Goal: Information Seeking & Learning: Compare options

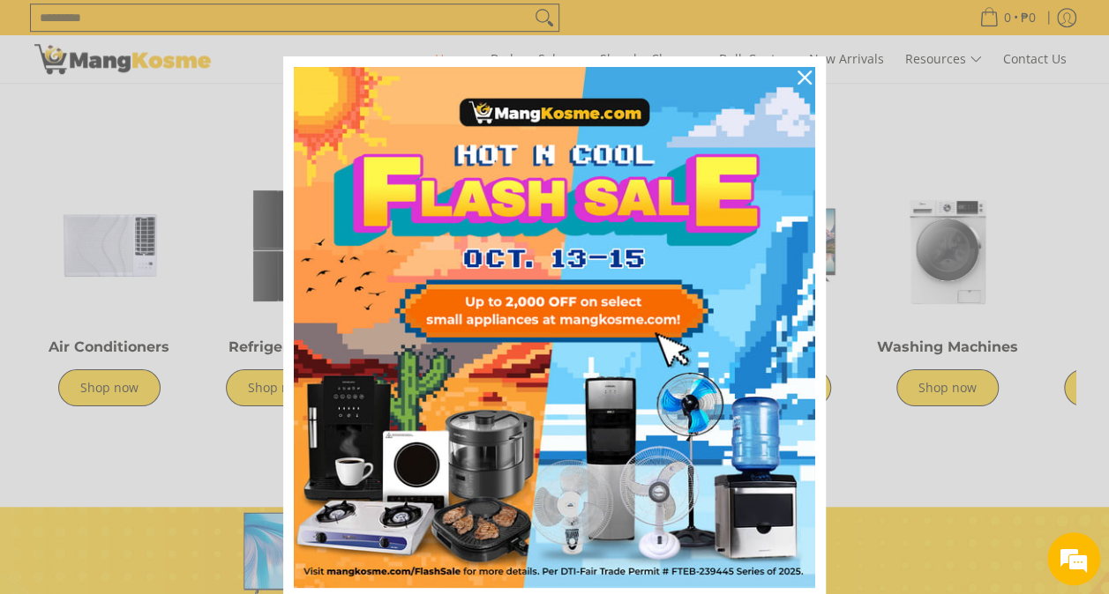
scroll to position [19, 0]
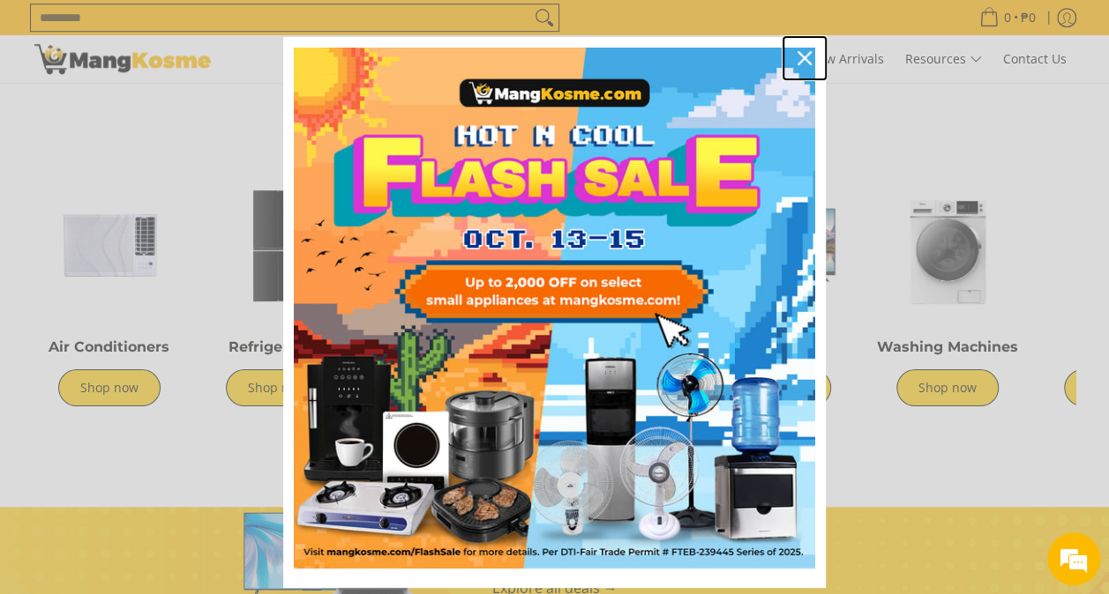
click at [801, 51] on icon "close icon" at bounding box center [804, 58] width 14 height 14
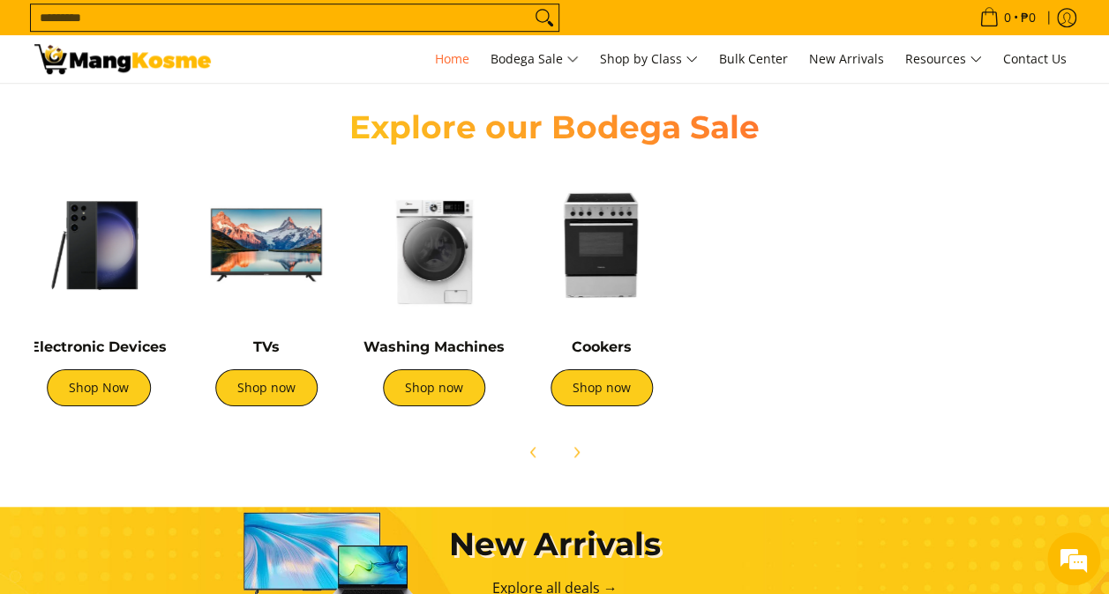
scroll to position [0, 587]
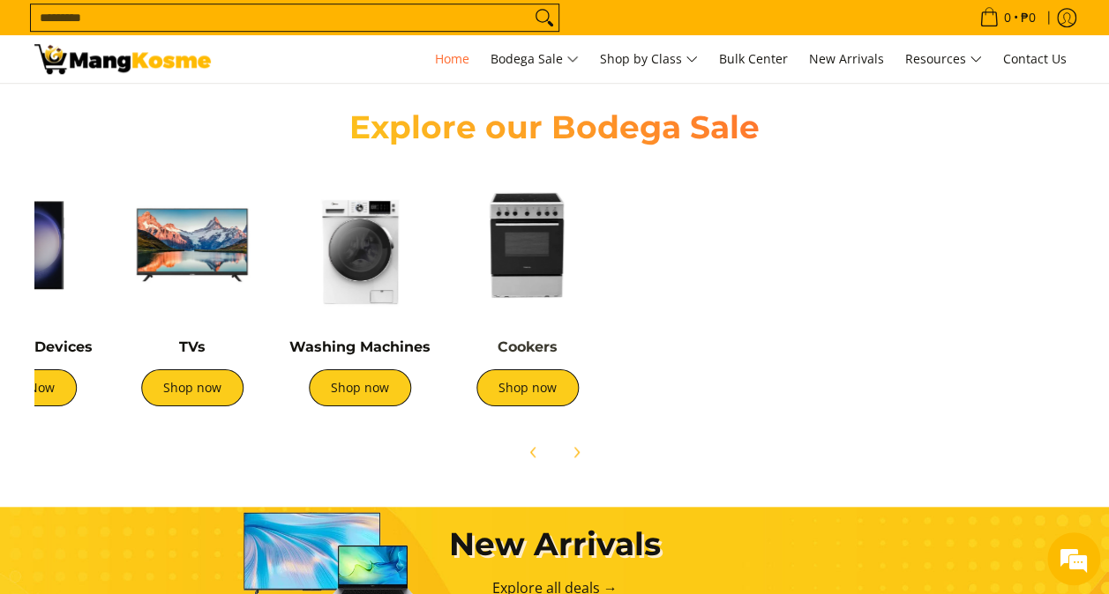
click at [528, 351] on link "Cookers" at bounding box center [527, 347] width 60 height 17
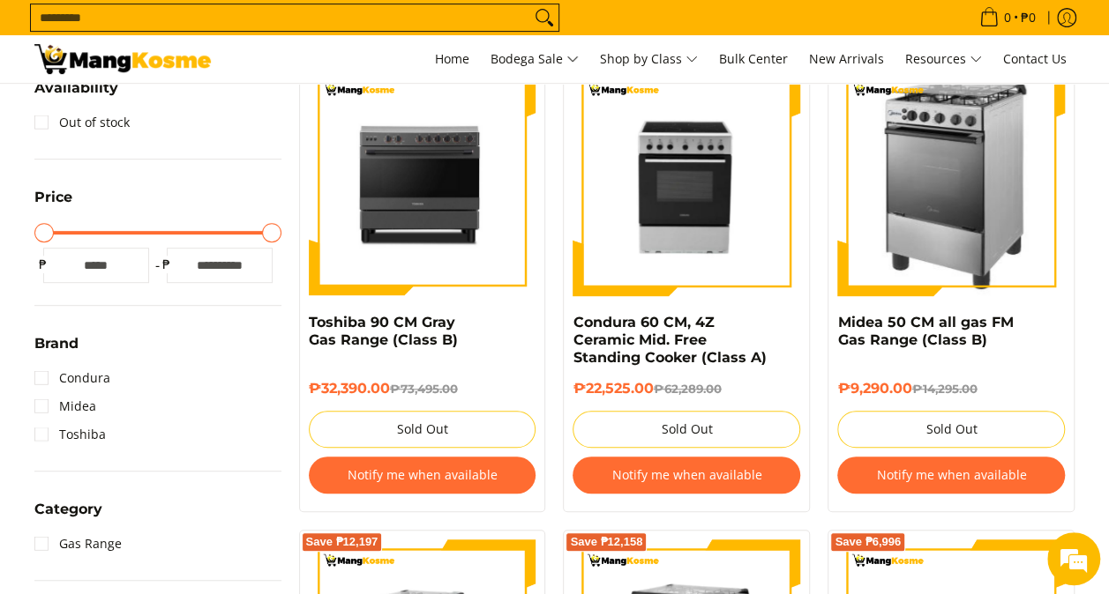
scroll to position [350, 0]
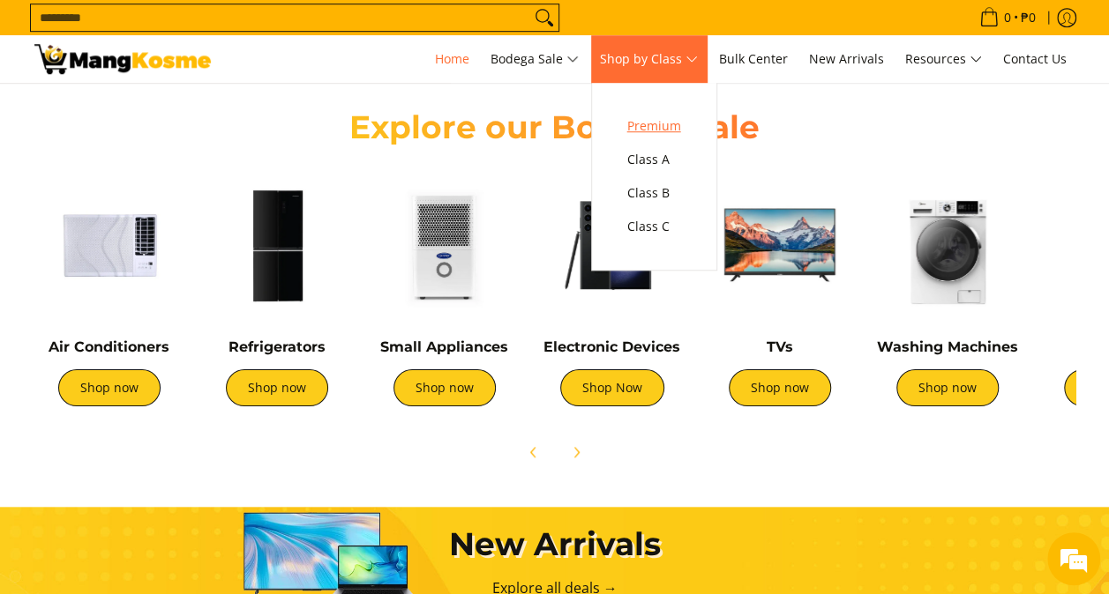
click at [671, 135] on span "Premium" at bounding box center [654, 127] width 54 height 22
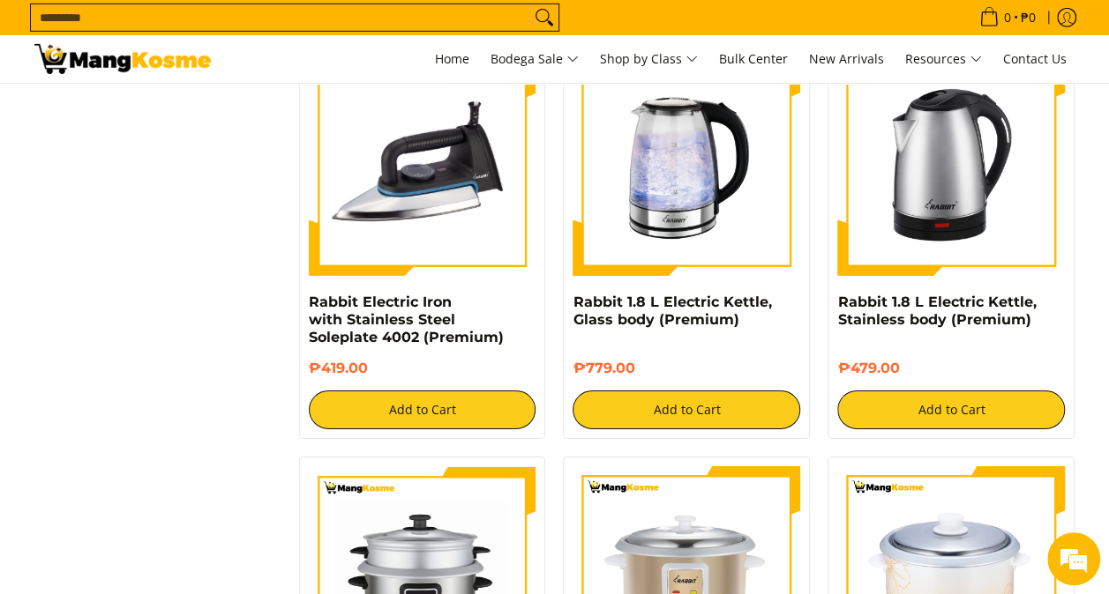
scroll to position [2781, 0]
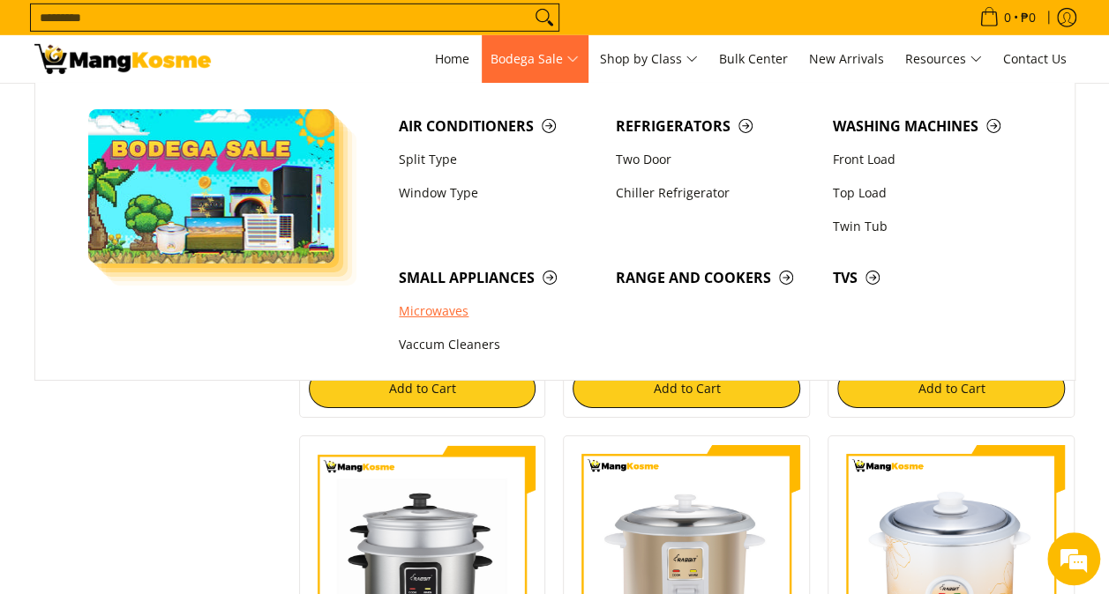
click at [442, 314] on link "Microwaves" at bounding box center [498, 312] width 217 height 34
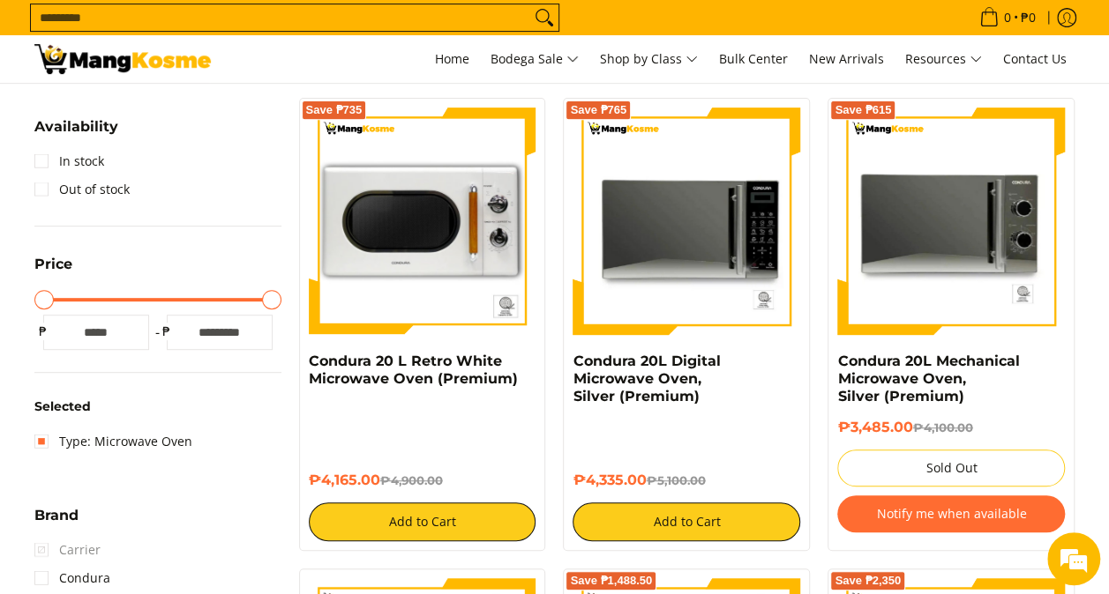
scroll to position [308, 0]
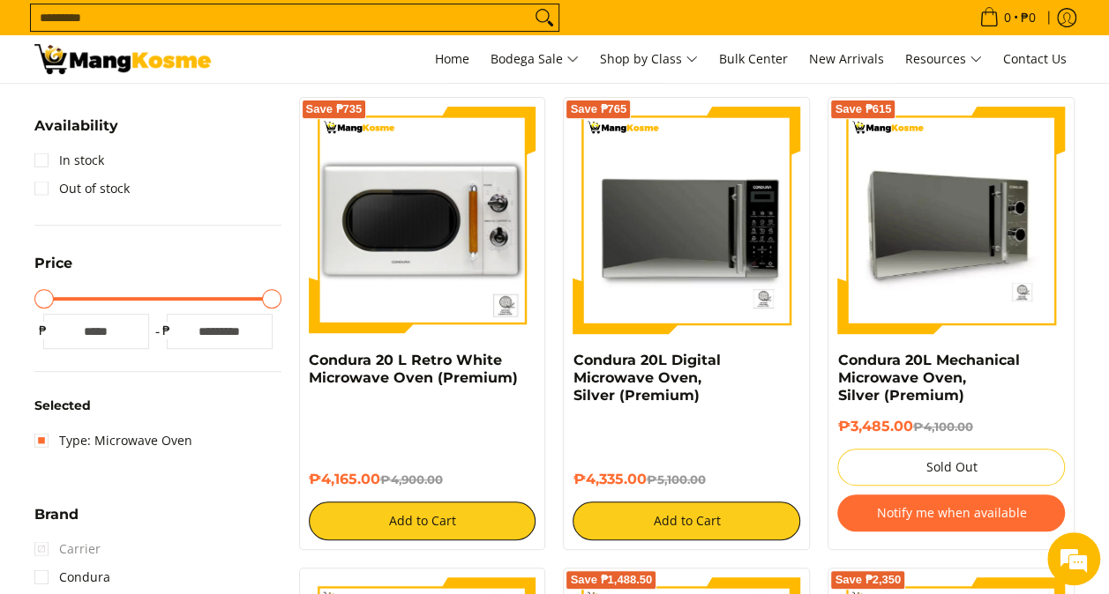
click at [969, 213] on img at bounding box center [951, 221] width 228 height 228
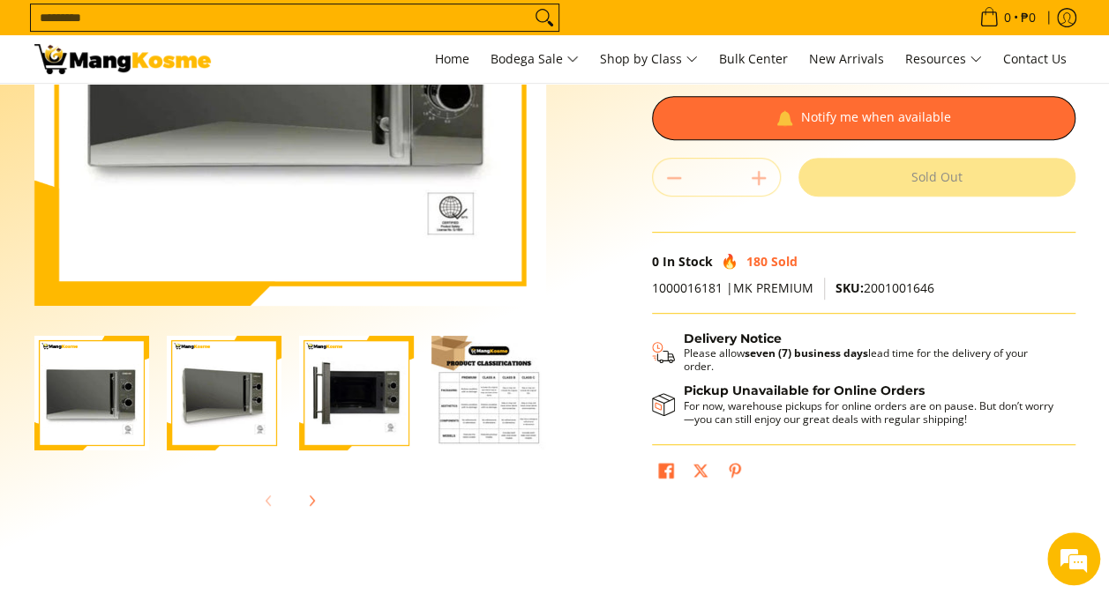
scroll to position [327, 0]
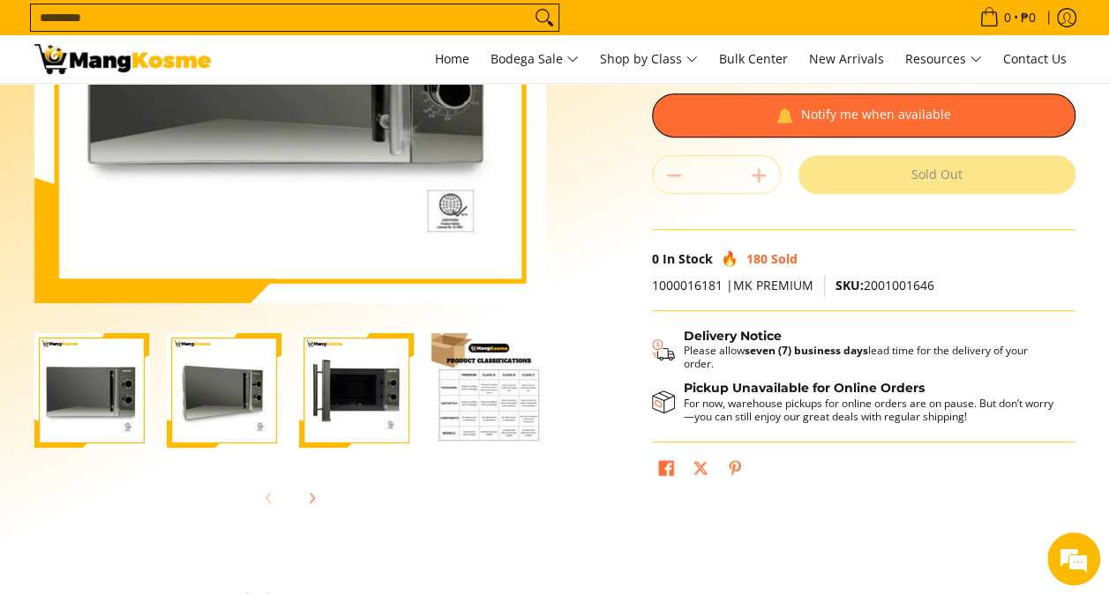
click at [374, 393] on img "Condura 20L Mechanical Microwave Oven, Silver (Premium)-3" at bounding box center [356, 390] width 115 height 115
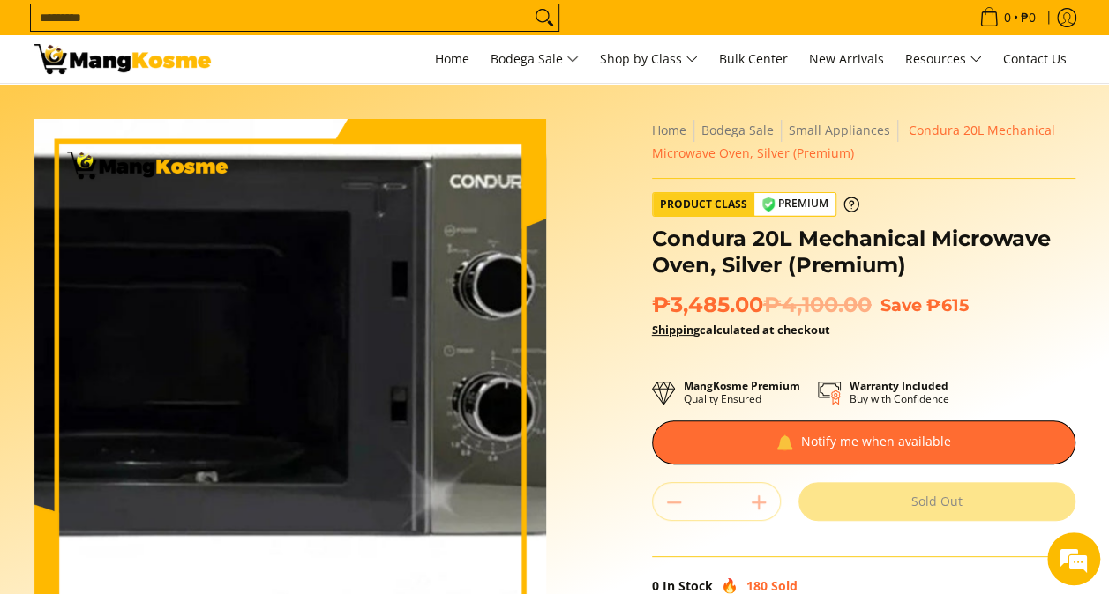
scroll to position [0, 0]
click at [347, 385] on img at bounding box center [289, 374] width 511 height 511
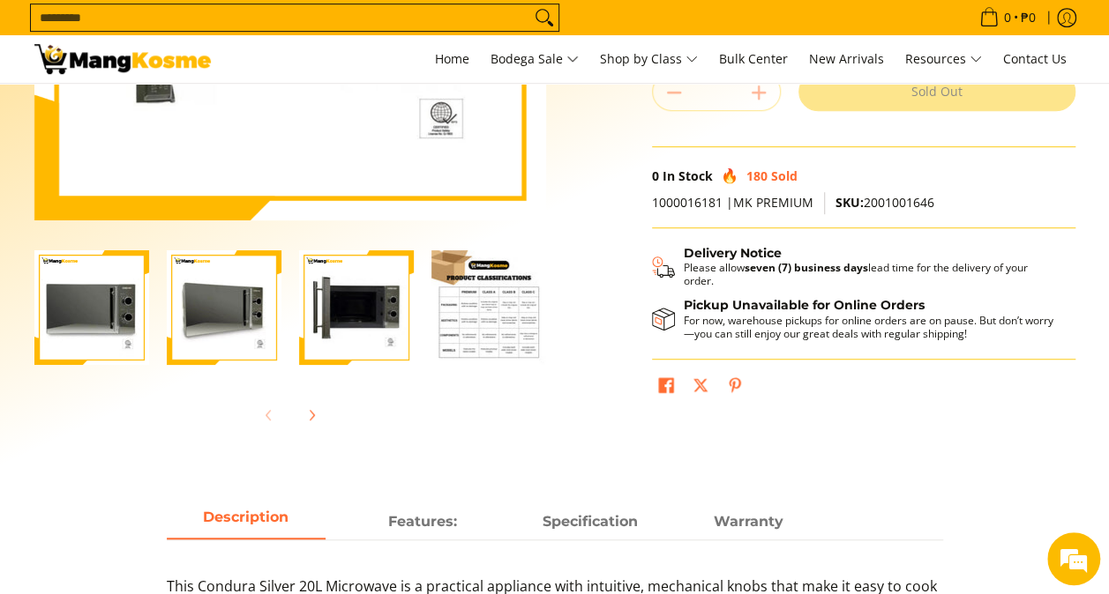
scroll to position [413, 0]
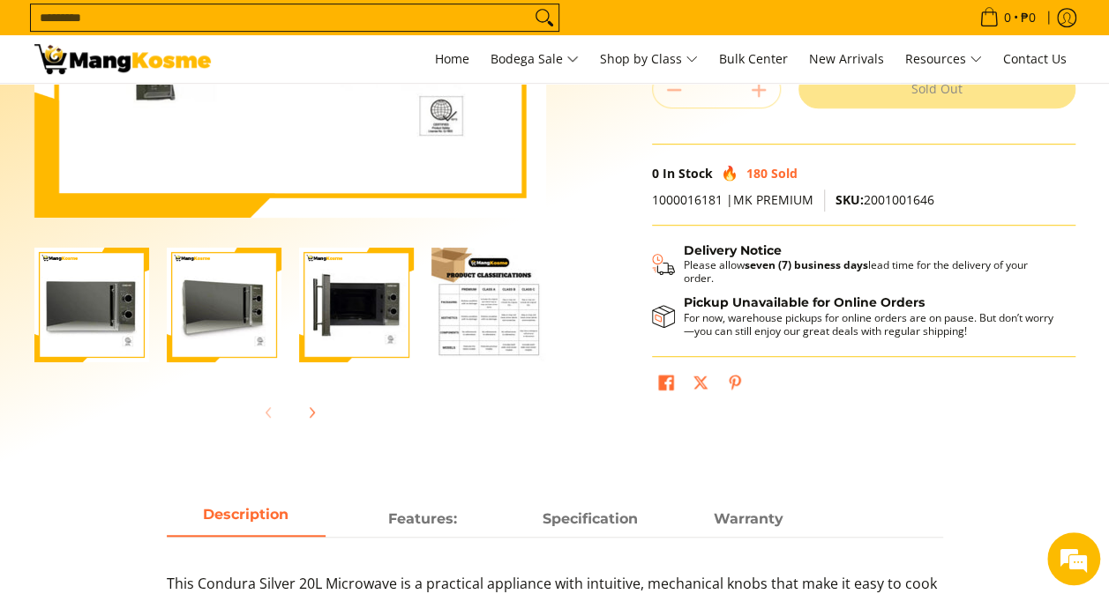
click at [485, 323] on img "Condura 20L Mechanical Microwave Oven, Silver (Premium)-4" at bounding box center [488, 305] width 115 height 115
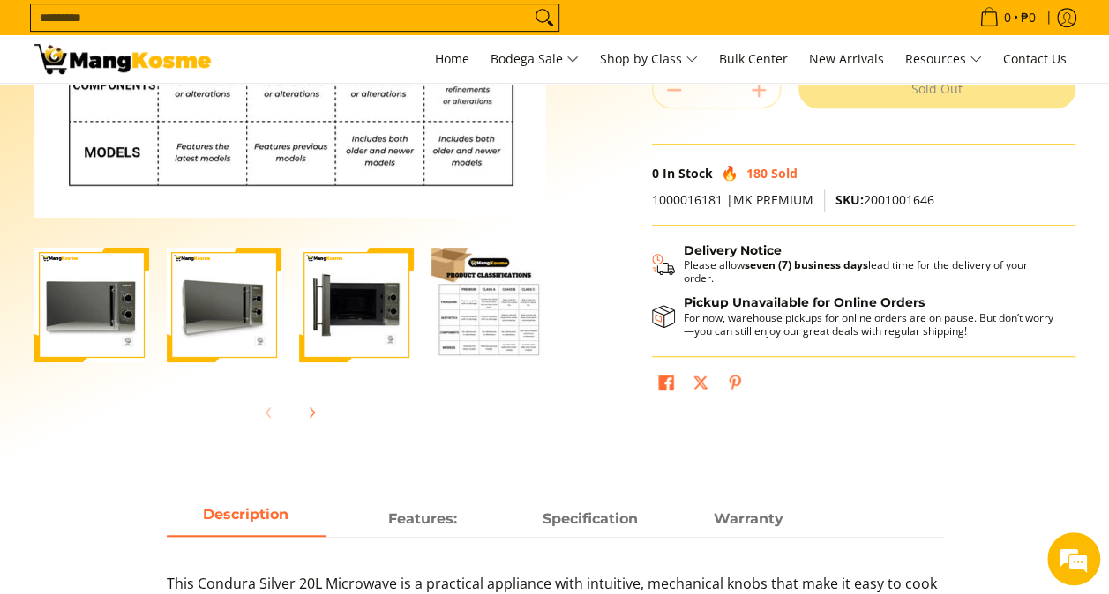
click at [521, 316] on img "Condura 20L Mechanical Microwave Oven, Silver (Premium)-4" at bounding box center [488, 305] width 115 height 115
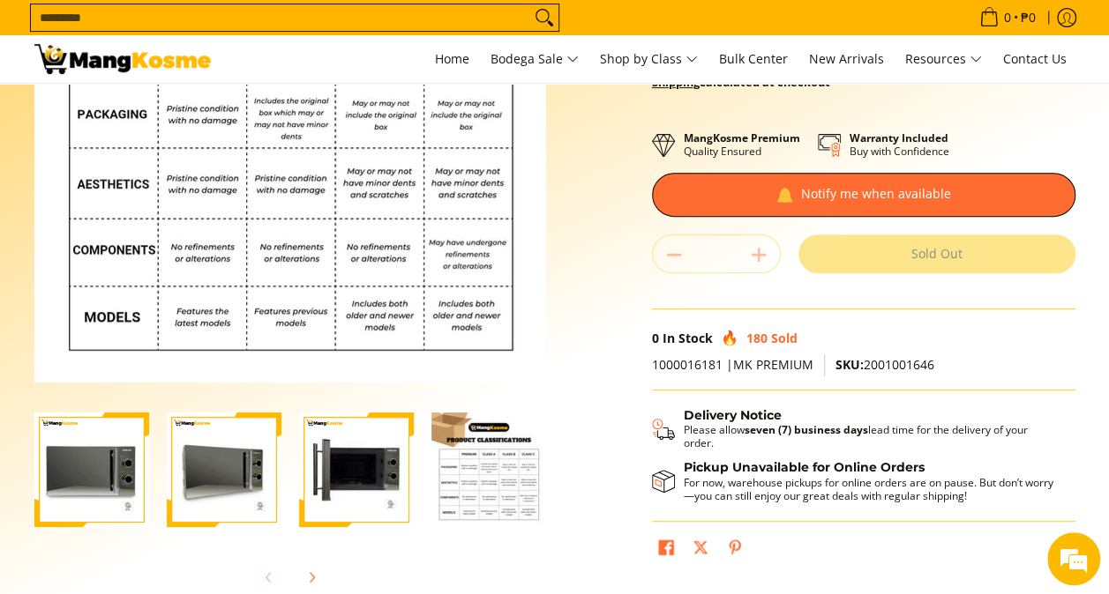
scroll to position [253, 0]
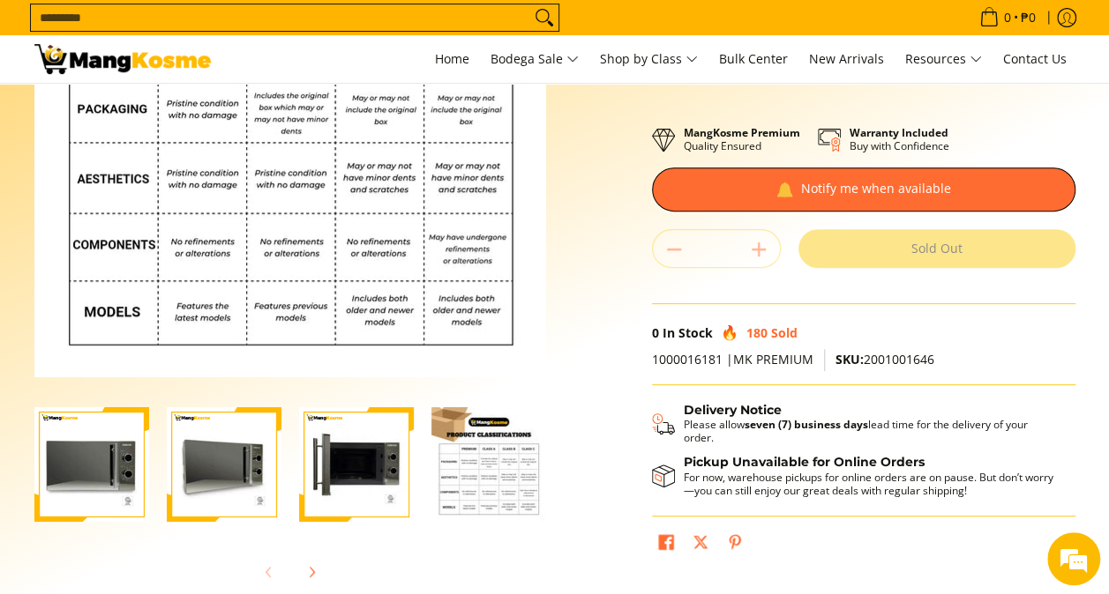
click at [212, 477] on img "Condura 20L Mechanical Microwave Oven, Silver (Premium)-2" at bounding box center [224, 464] width 115 height 115
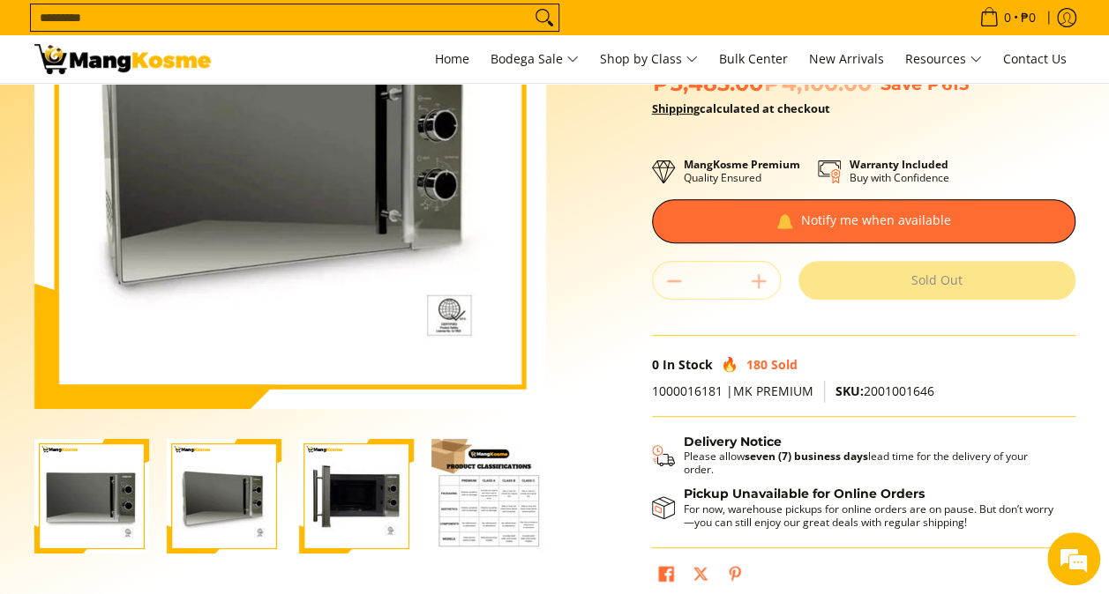
scroll to position [222, 0]
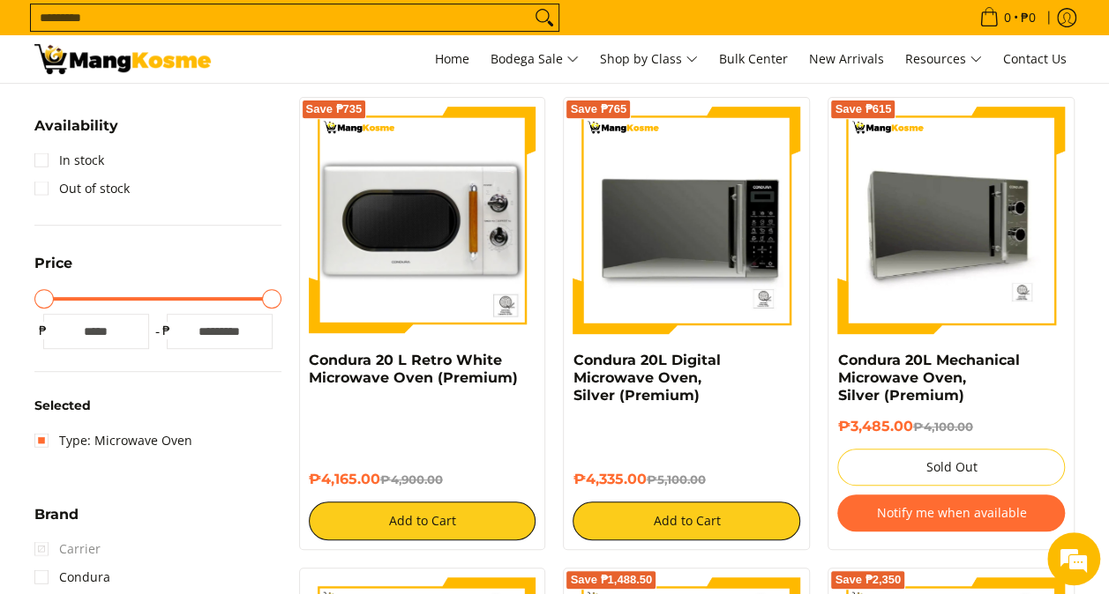
click at [901, 272] on img at bounding box center [951, 221] width 228 height 228
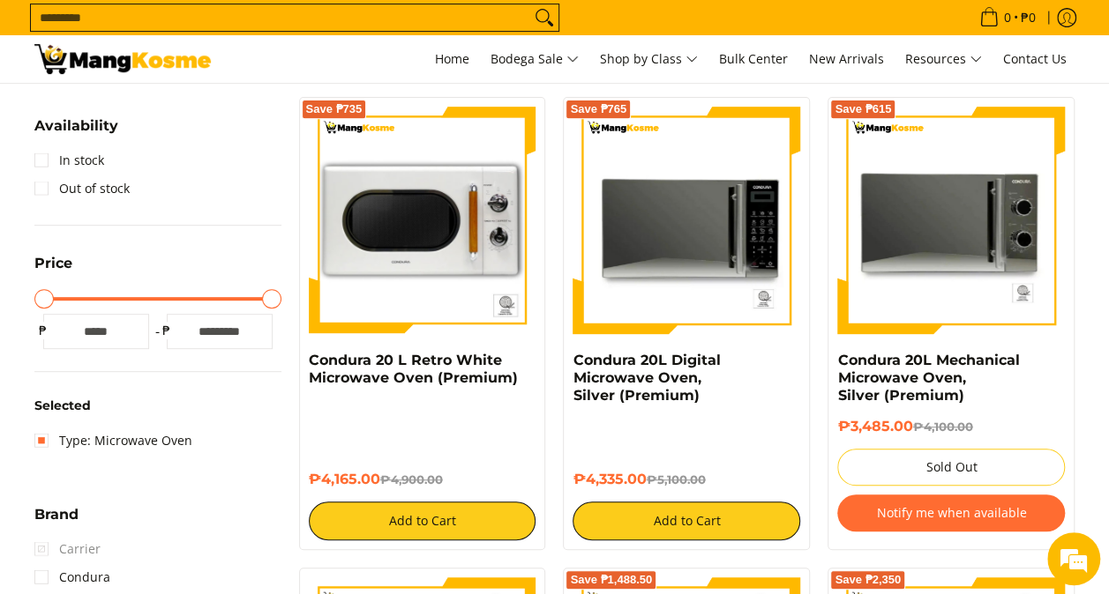
click at [698, 247] on img at bounding box center [686, 221] width 228 height 228
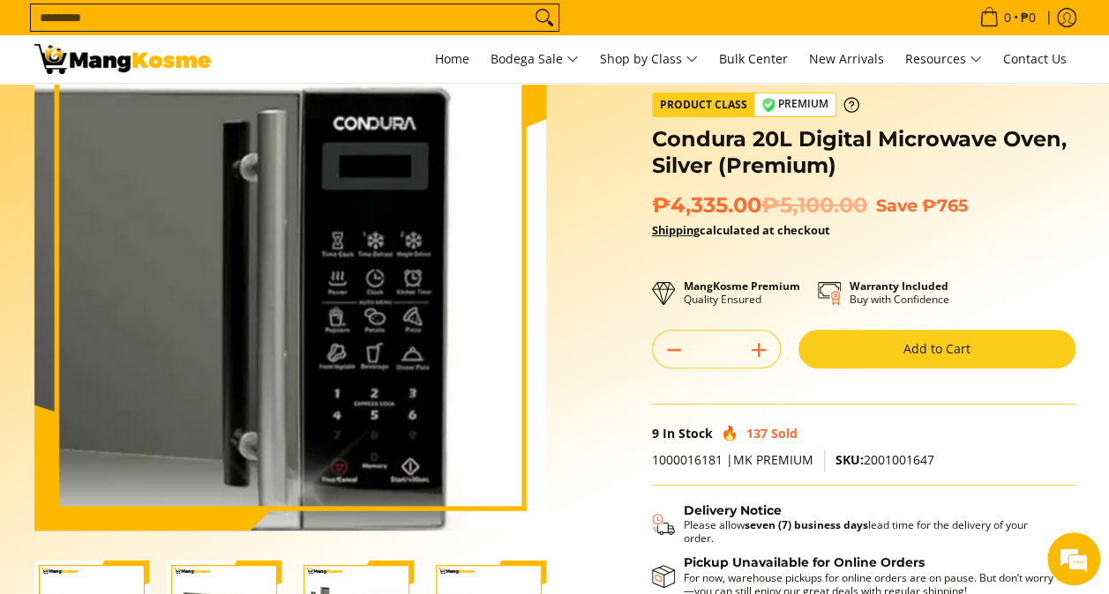
scroll to position [101, 0]
